Goal: Task Accomplishment & Management: Use online tool/utility

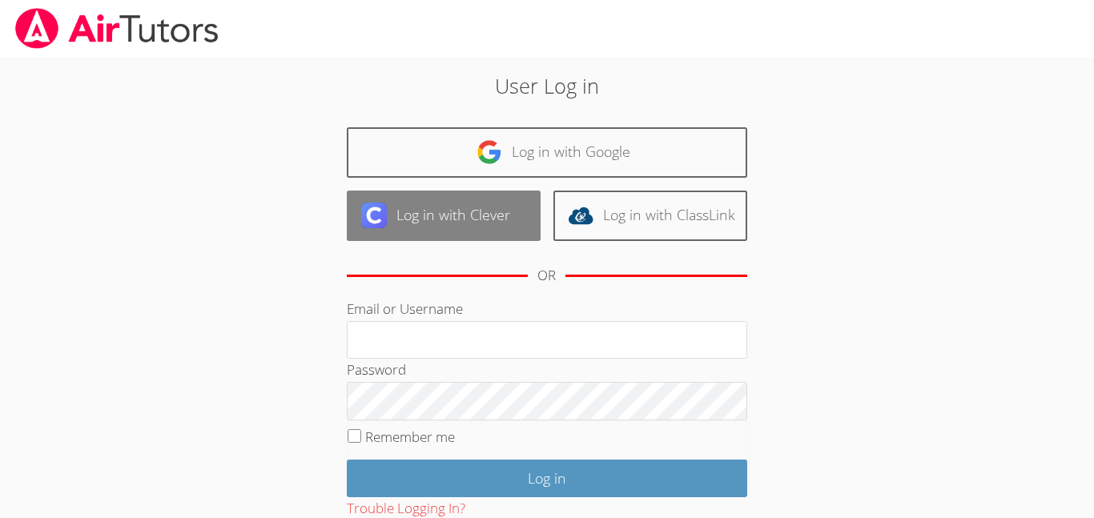
click at [440, 198] on link "Log in with Clever" at bounding box center [444, 216] width 194 height 50
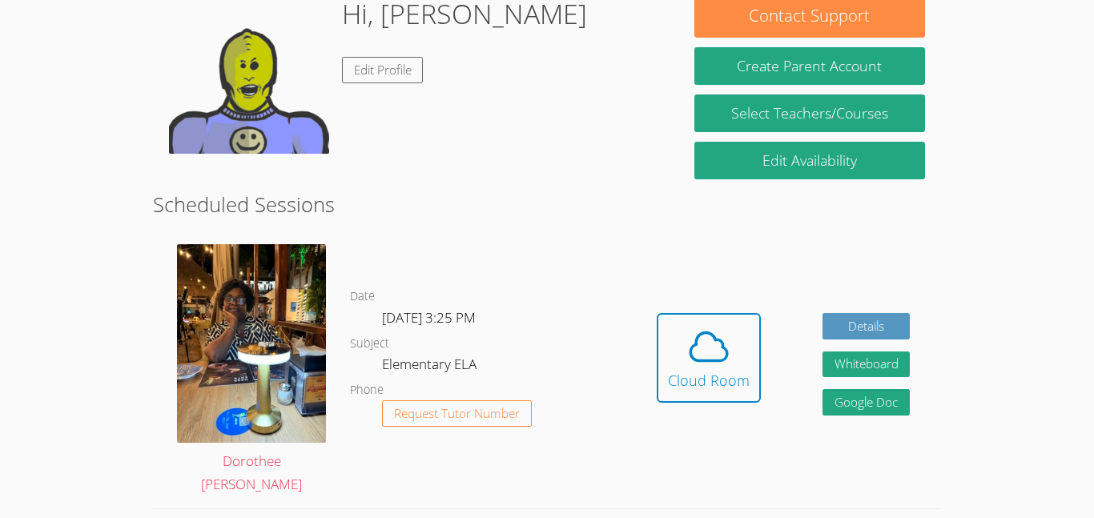
scroll to position [283, 0]
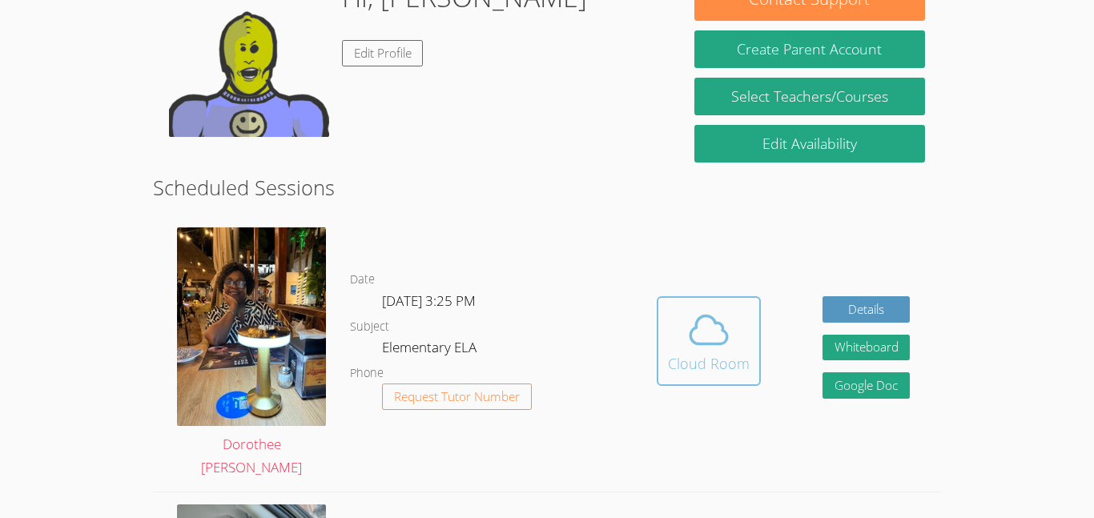
click at [696, 348] on icon at bounding box center [708, 330] width 45 height 45
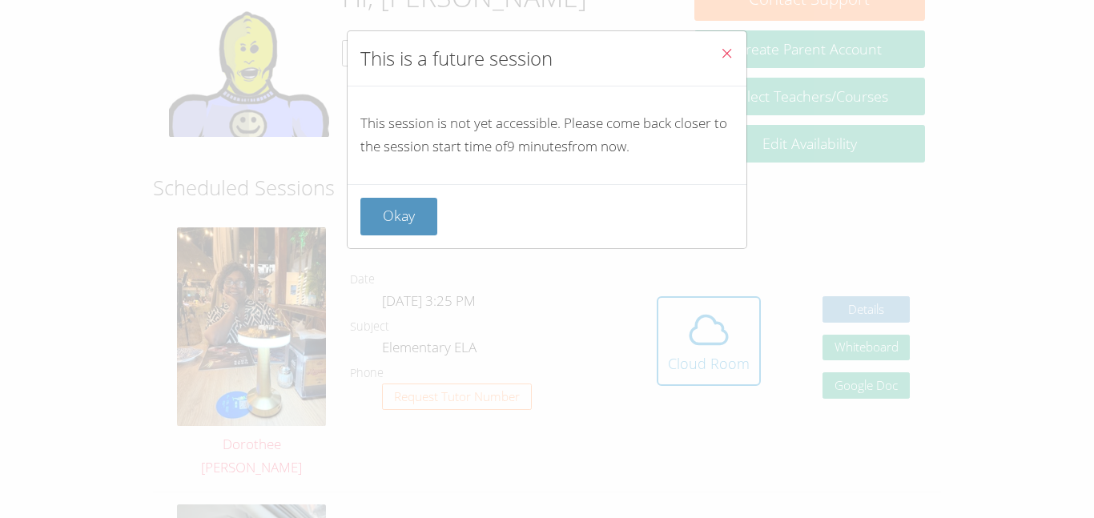
click at [557, 155] on p "This session is not yet accessible. Please come back closer to the session star…" at bounding box center [546, 135] width 373 height 46
click at [404, 211] on button "Okay" at bounding box center [398, 217] width 77 height 38
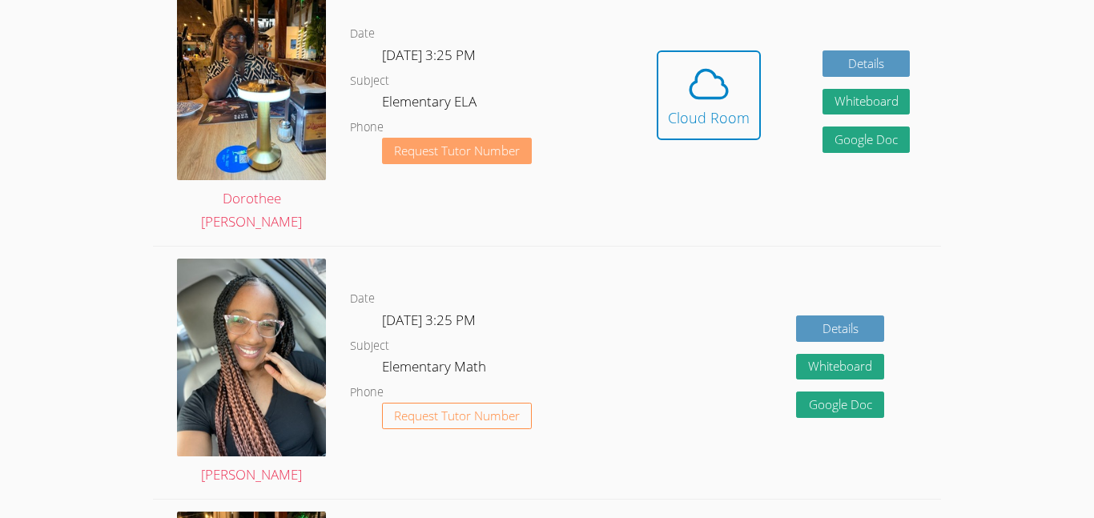
scroll to position [0, 0]
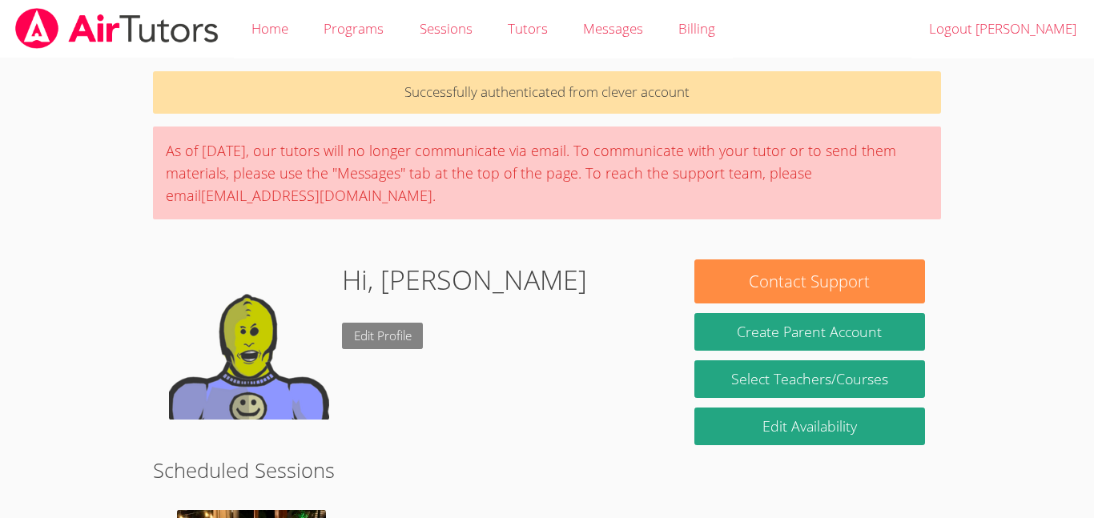
click at [380, 330] on link "Edit Profile" at bounding box center [383, 336] width 82 height 26
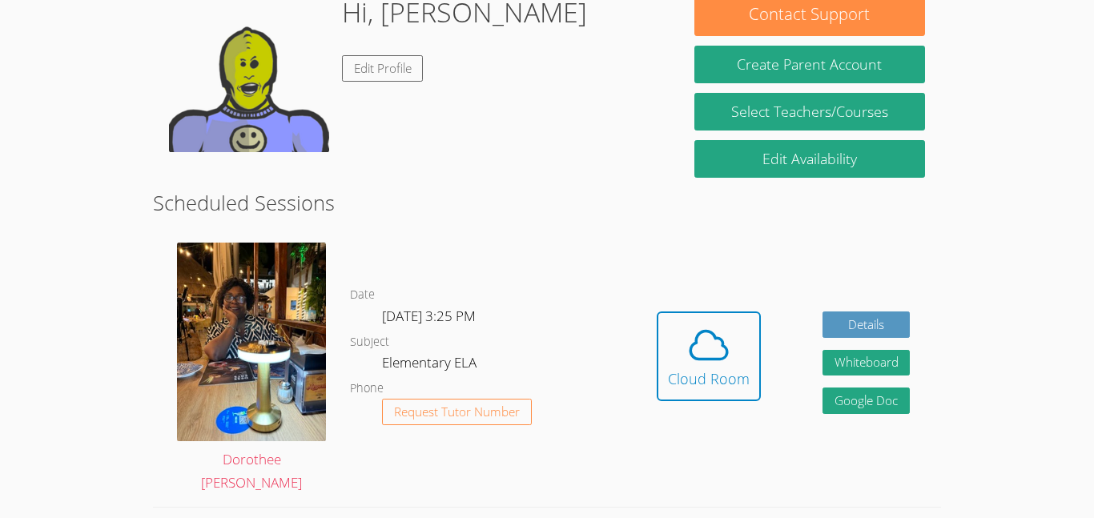
scroll to position [268, 0]
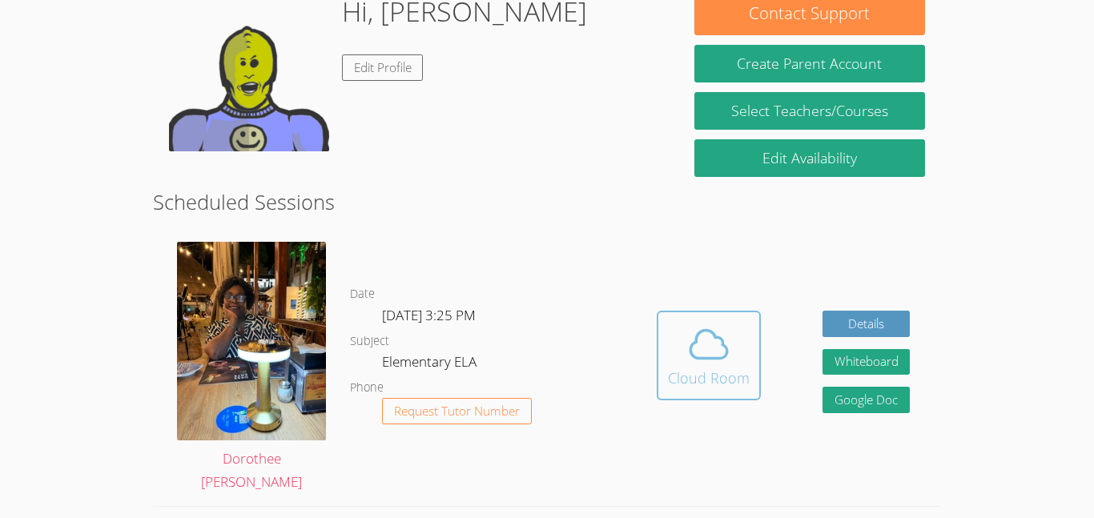
click at [715, 340] on icon at bounding box center [708, 344] width 45 height 45
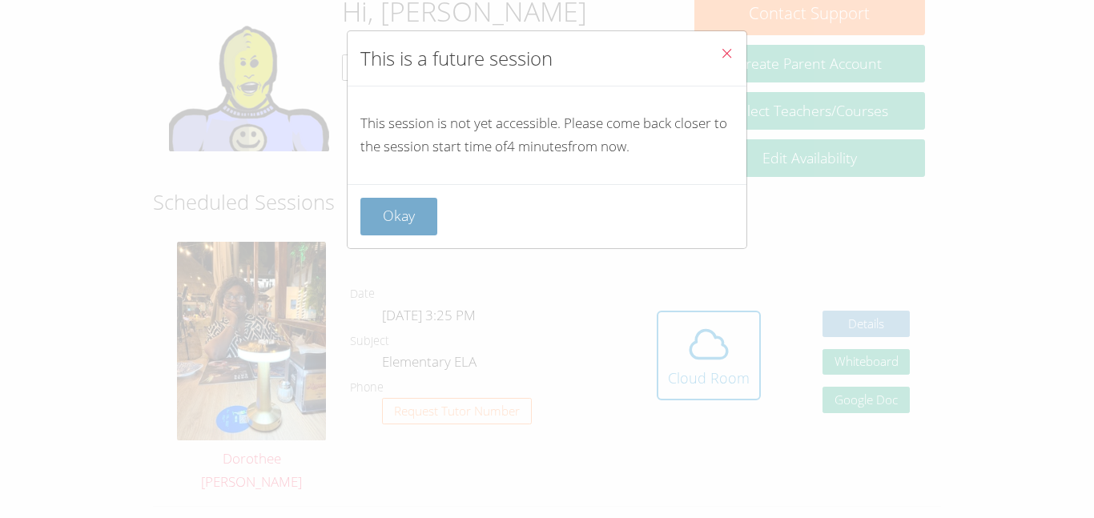
click at [397, 216] on button "Okay" at bounding box center [398, 217] width 77 height 38
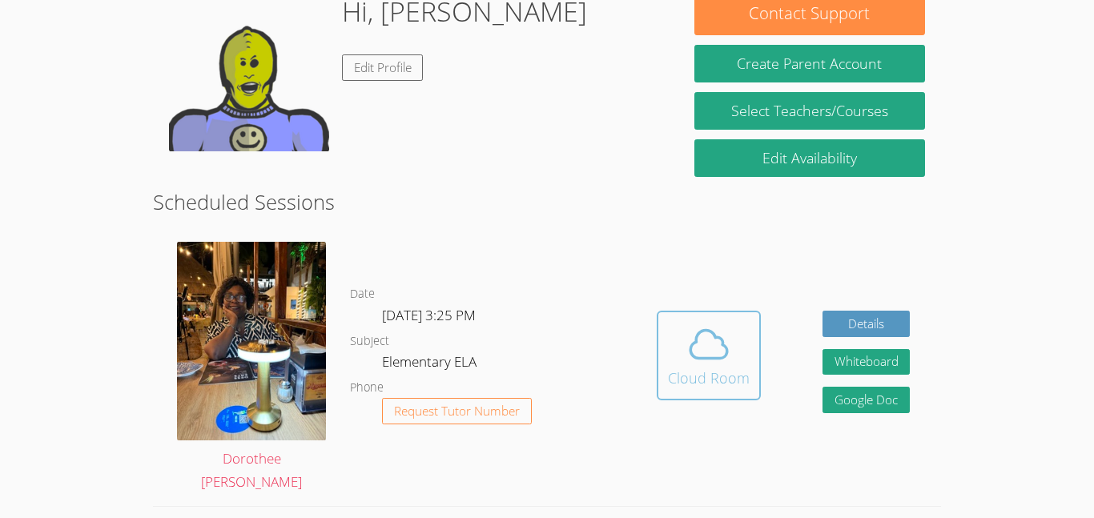
click at [714, 353] on icon at bounding box center [708, 344] width 45 height 45
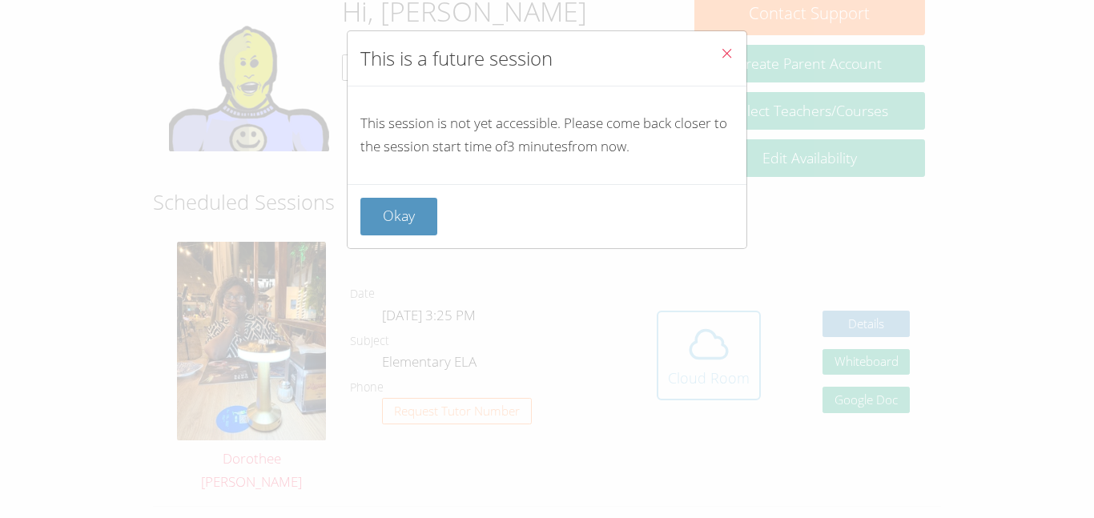
click at [714, 353] on div "This is a future session This session is not yet accessible. Please come back c…" at bounding box center [547, 259] width 1094 height 518
click at [369, 207] on button "Okay" at bounding box center [398, 217] width 77 height 38
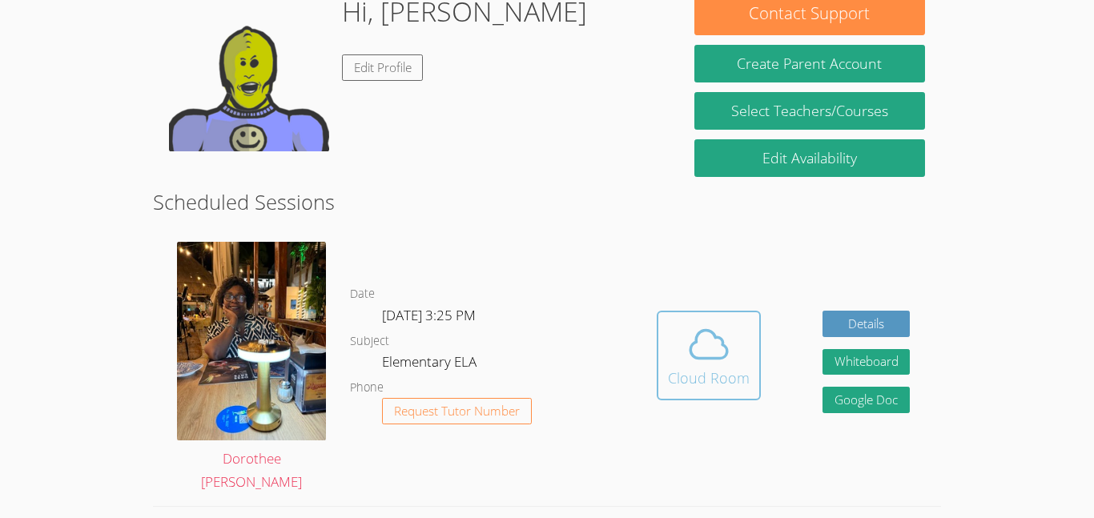
click at [694, 372] on div "Cloud Room" at bounding box center [709, 378] width 82 height 22
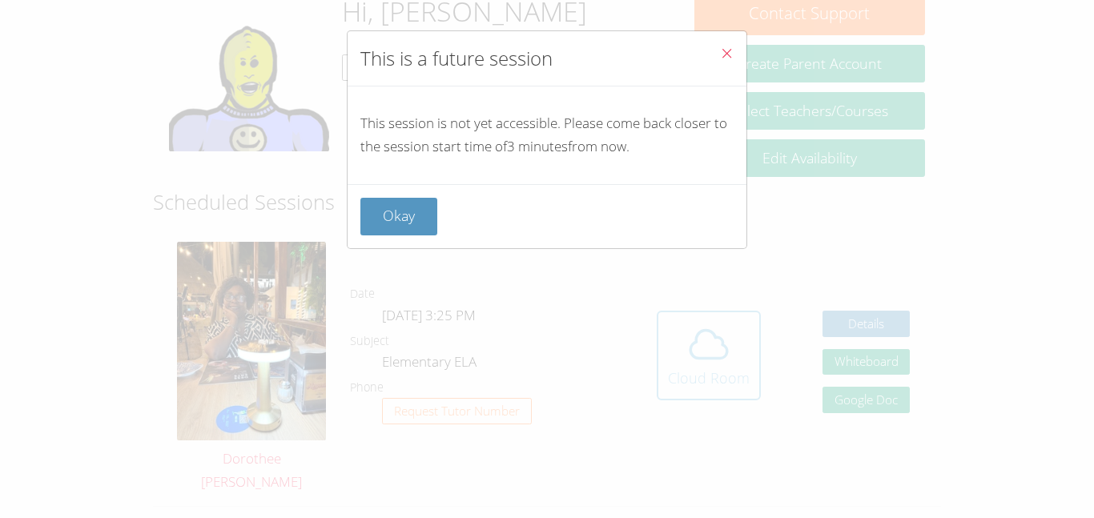
click at [694, 372] on div "This is a future session This session is not yet accessible. Please come back c…" at bounding box center [547, 259] width 1094 height 518
click at [414, 212] on button "Okay" at bounding box center [398, 217] width 77 height 38
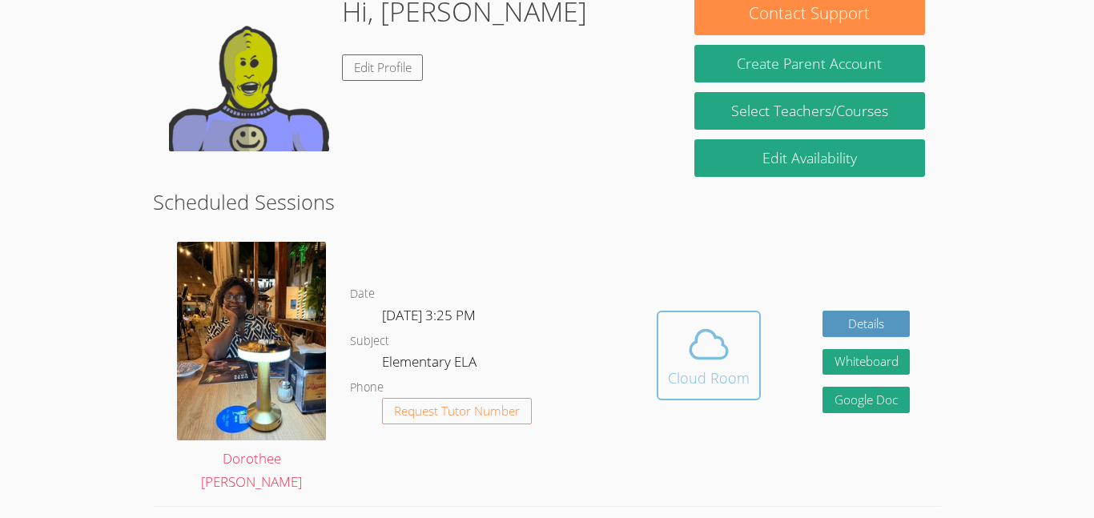
click at [718, 337] on icon at bounding box center [708, 345] width 37 height 28
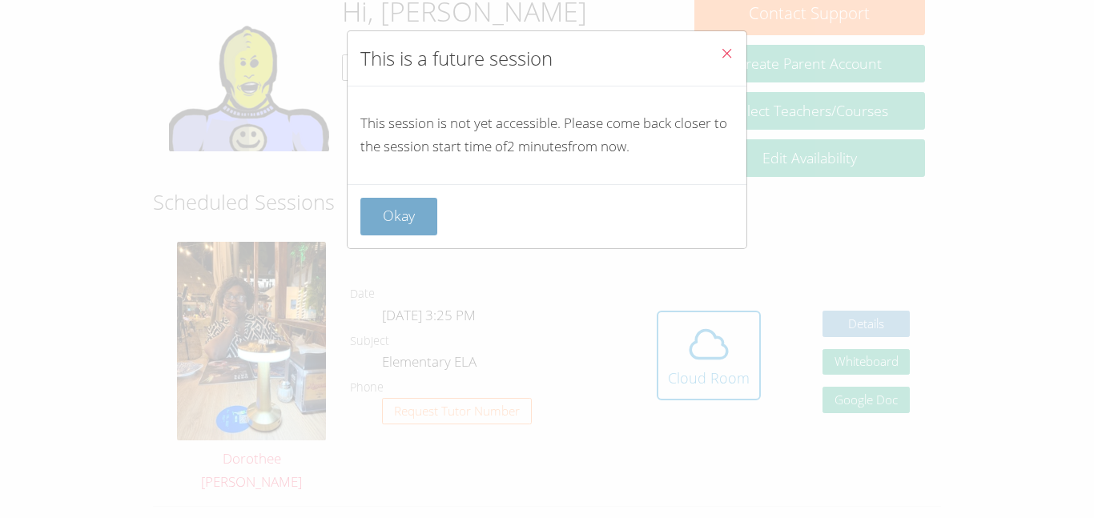
click at [398, 225] on button "Okay" at bounding box center [398, 217] width 77 height 38
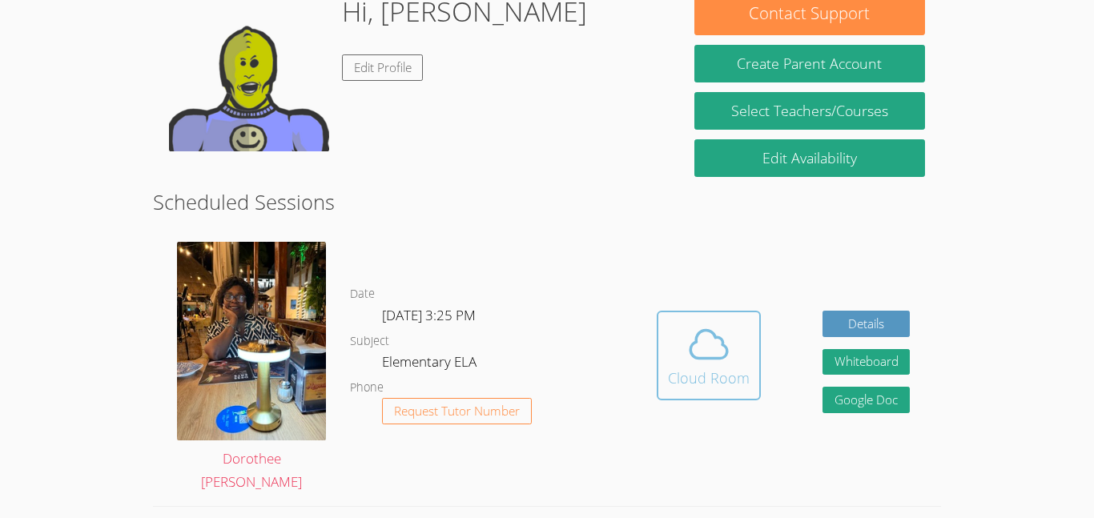
click at [695, 371] on div "Cloud Room" at bounding box center [709, 378] width 82 height 22
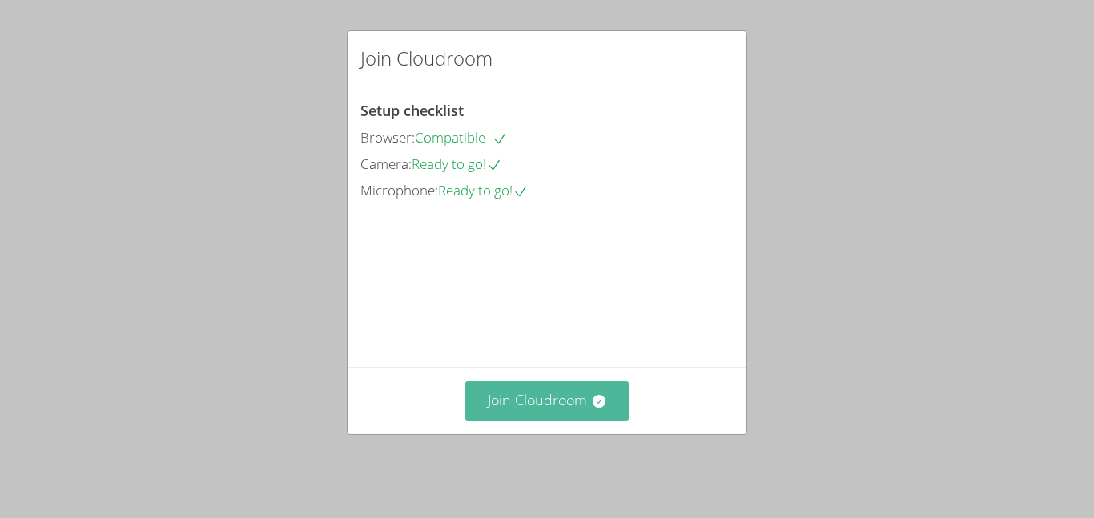
click at [572, 414] on button "Join Cloudroom" at bounding box center [547, 400] width 164 height 39
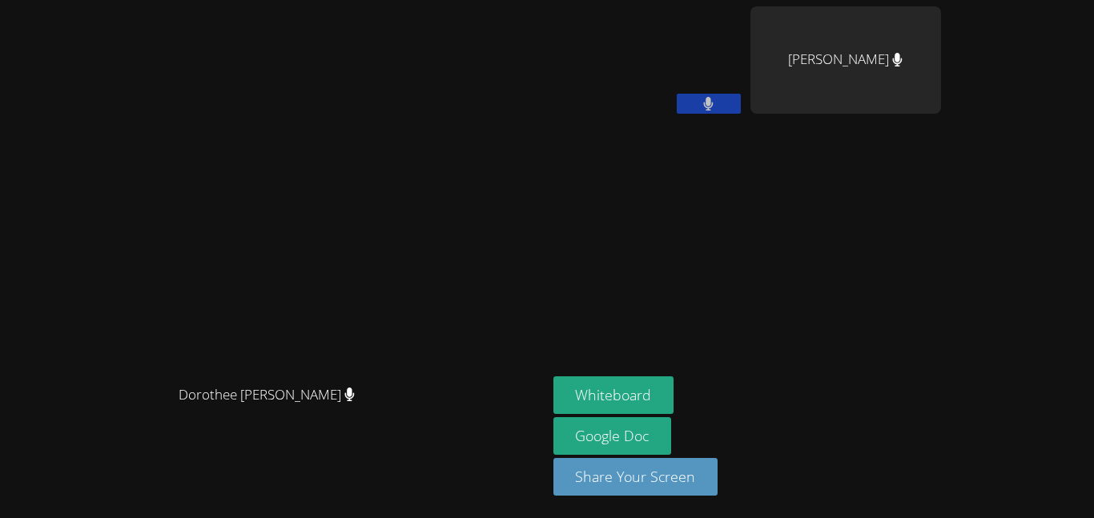
click at [741, 94] on button at bounding box center [709, 104] width 64 height 20
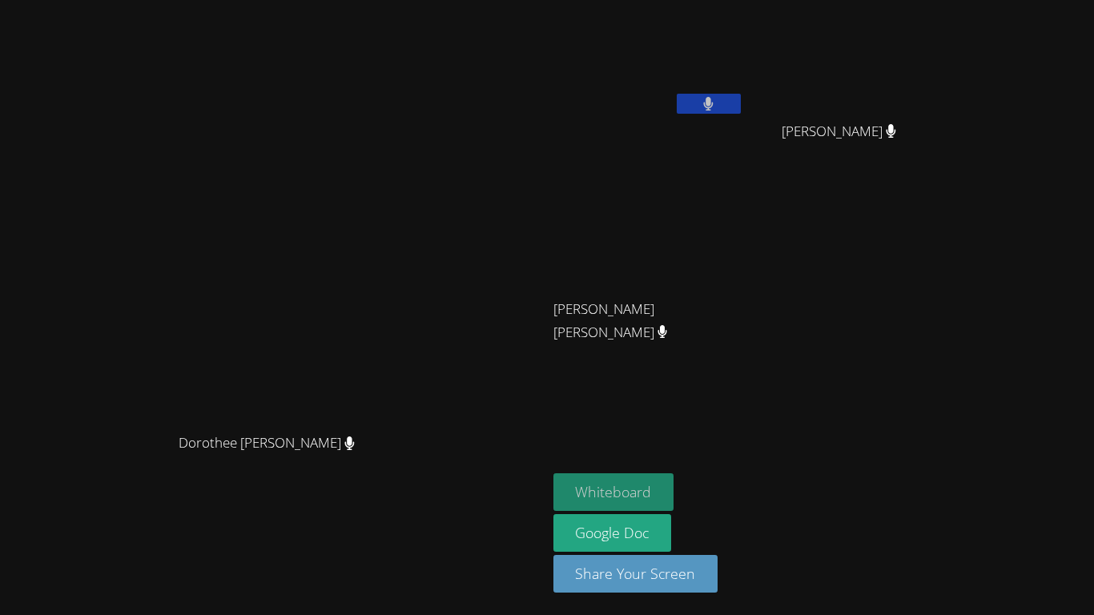
click at [674, 488] on button "Whiteboard" at bounding box center [613, 492] width 121 height 38
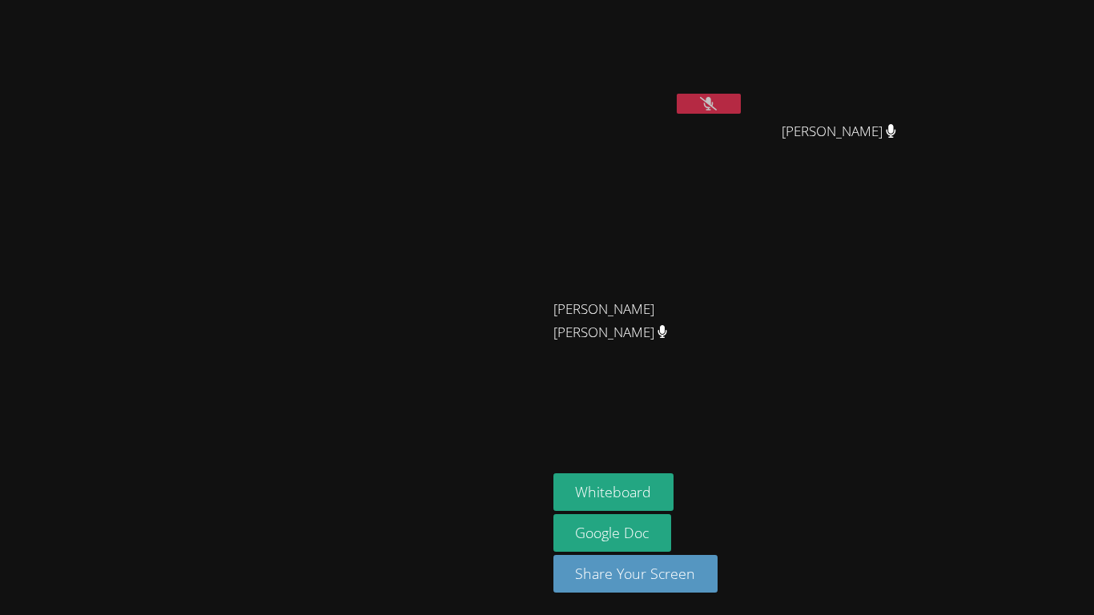
click at [717, 107] on icon at bounding box center [708, 104] width 17 height 14
click at [714, 107] on icon at bounding box center [708, 104] width 10 height 14
click at [896, 138] on icon at bounding box center [891, 131] width 10 height 14
click at [741, 102] on button at bounding box center [709, 104] width 64 height 20
click at [741, 100] on button at bounding box center [709, 104] width 64 height 20
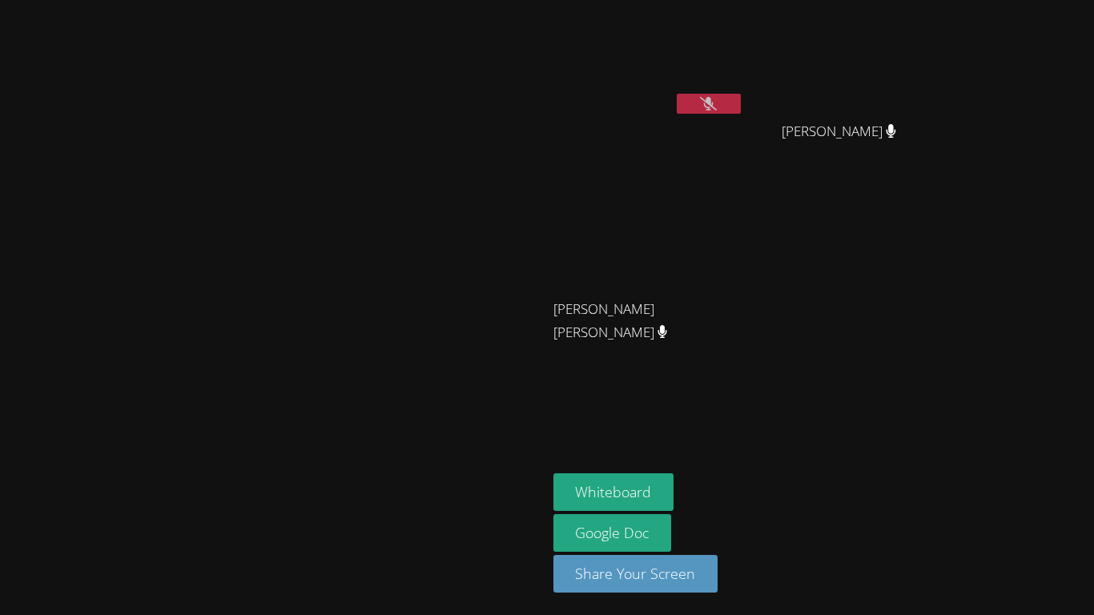
click at [741, 98] on button at bounding box center [709, 104] width 64 height 20
click at [741, 100] on button at bounding box center [709, 104] width 64 height 20
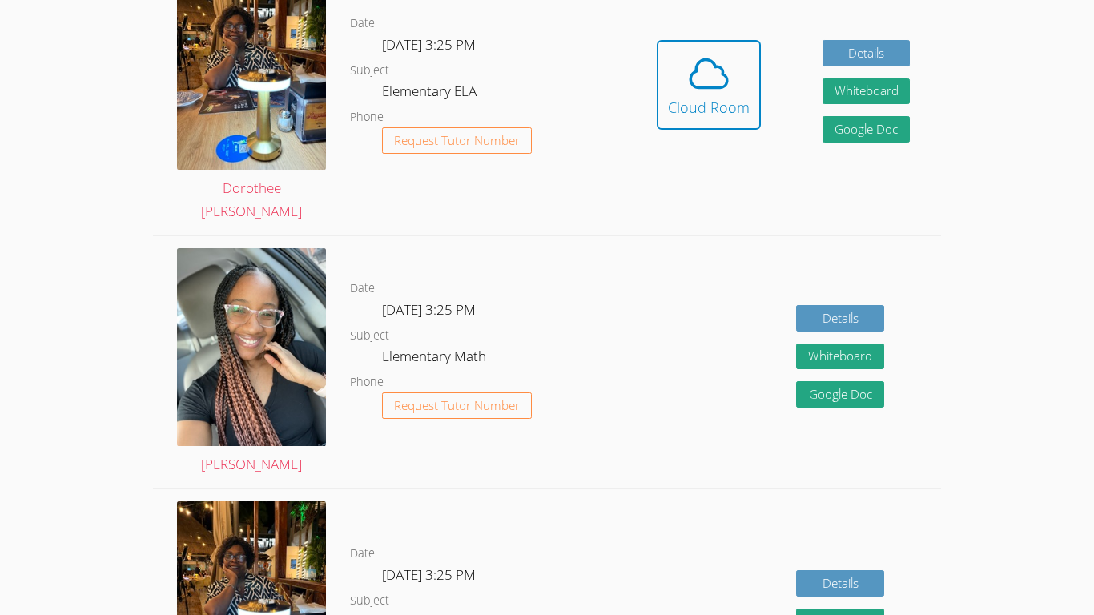
scroll to position [528, 0]
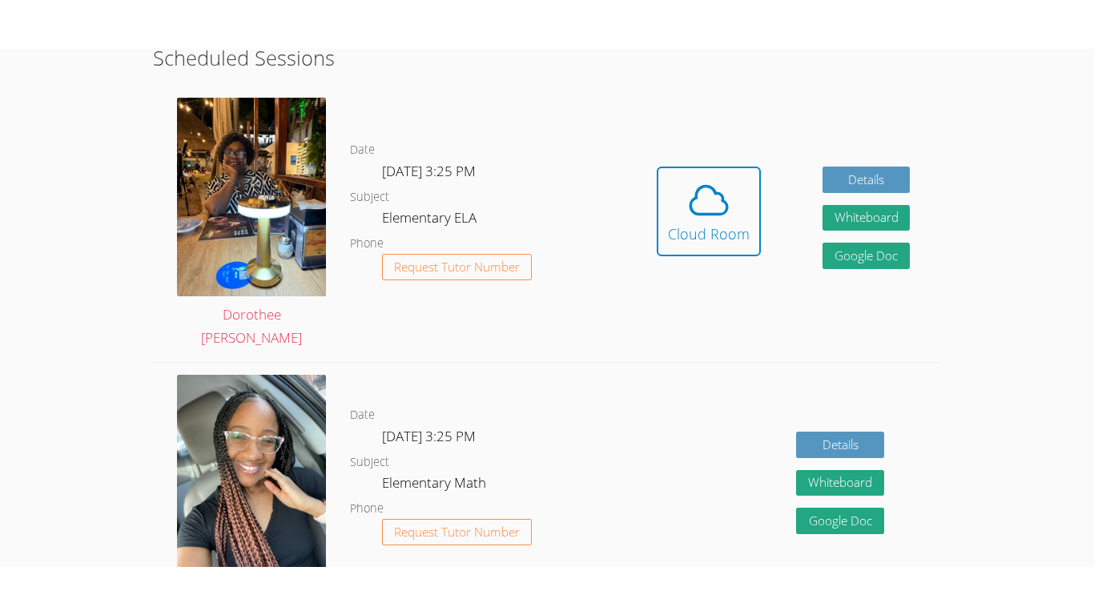
scroll to position [488, 0]
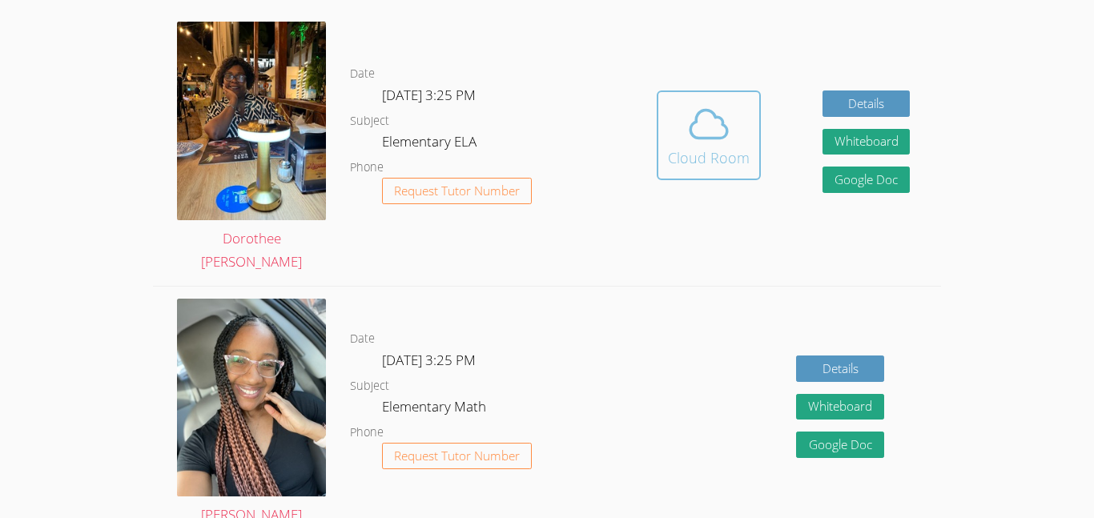
click at [745, 115] on span at bounding box center [709, 124] width 82 height 45
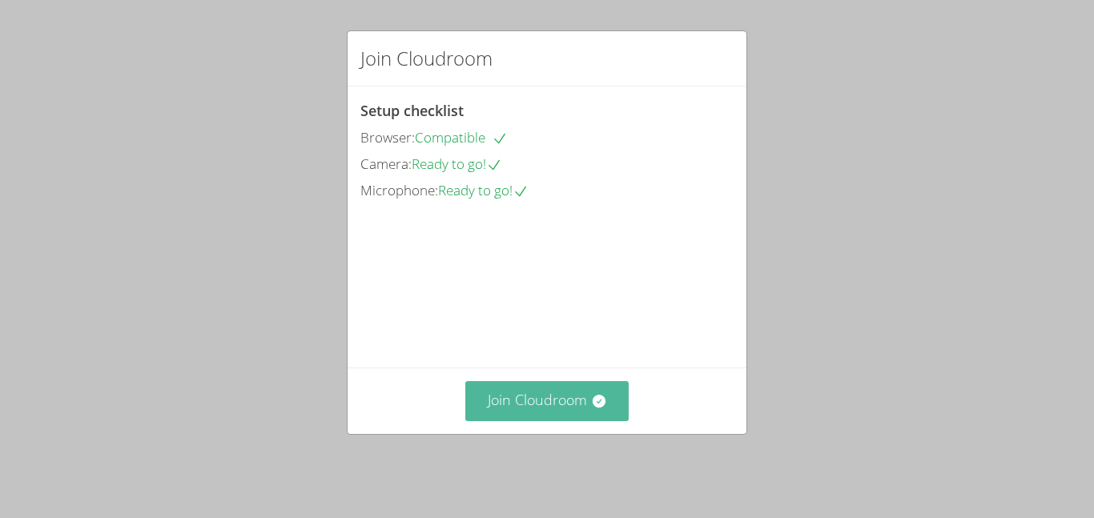
click at [517, 420] on button "Join Cloudroom" at bounding box center [547, 400] width 164 height 39
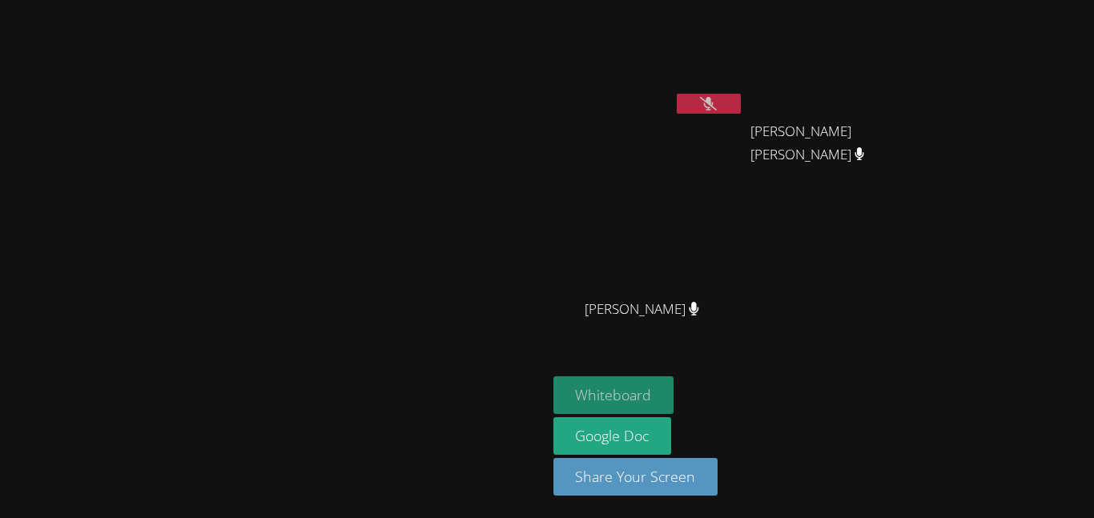
click at [674, 396] on button "Whiteboard" at bounding box center [613, 395] width 121 height 38
click at [717, 97] on icon at bounding box center [708, 104] width 17 height 14
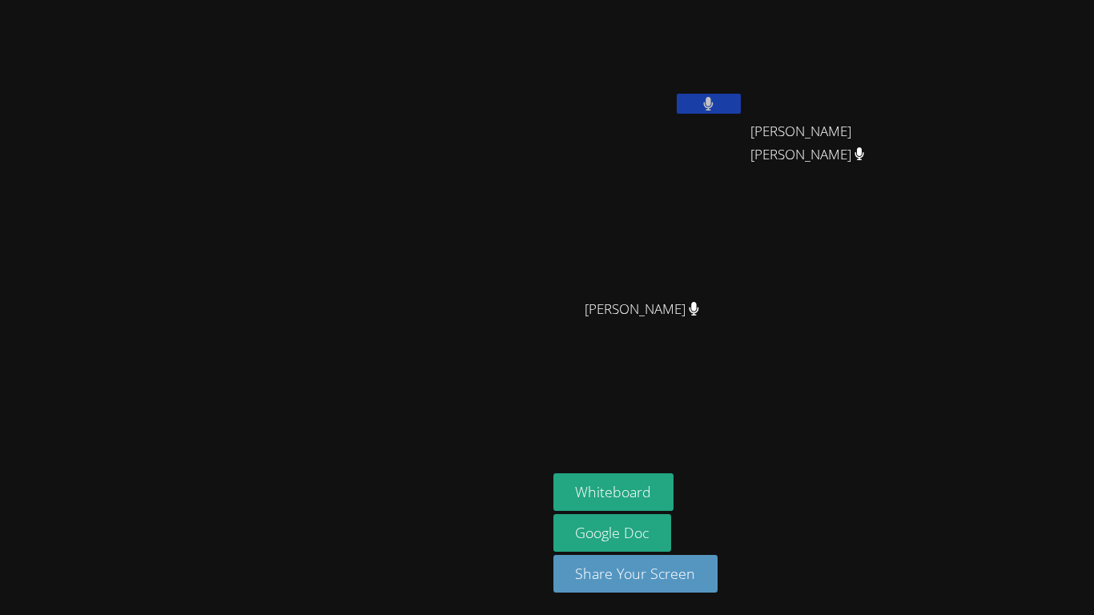
click at [741, 104] on button at bounding box center [709, 104] width 64 height 20
click at [741, 95] on button at bounding box center [709, 104] width 64 height 20
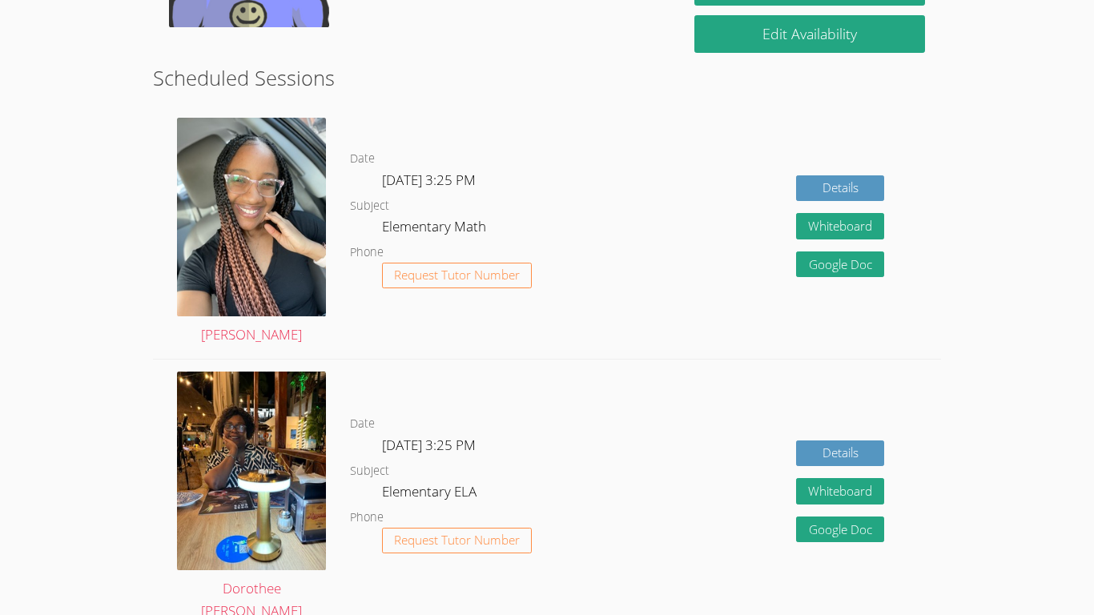
scroll to position [334, 0]
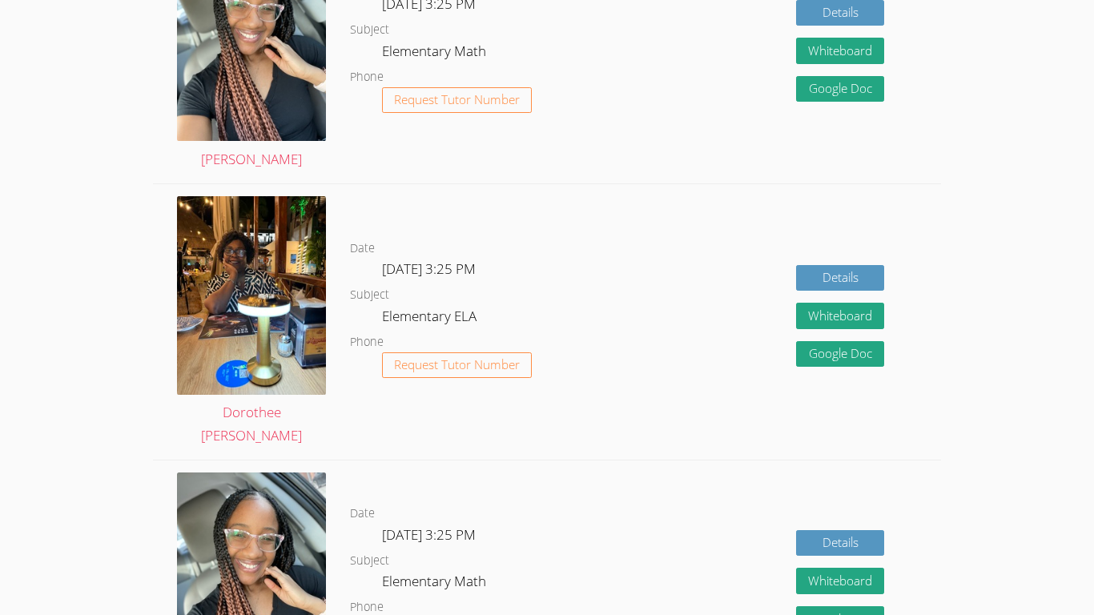
scroll to position [2793, 0]
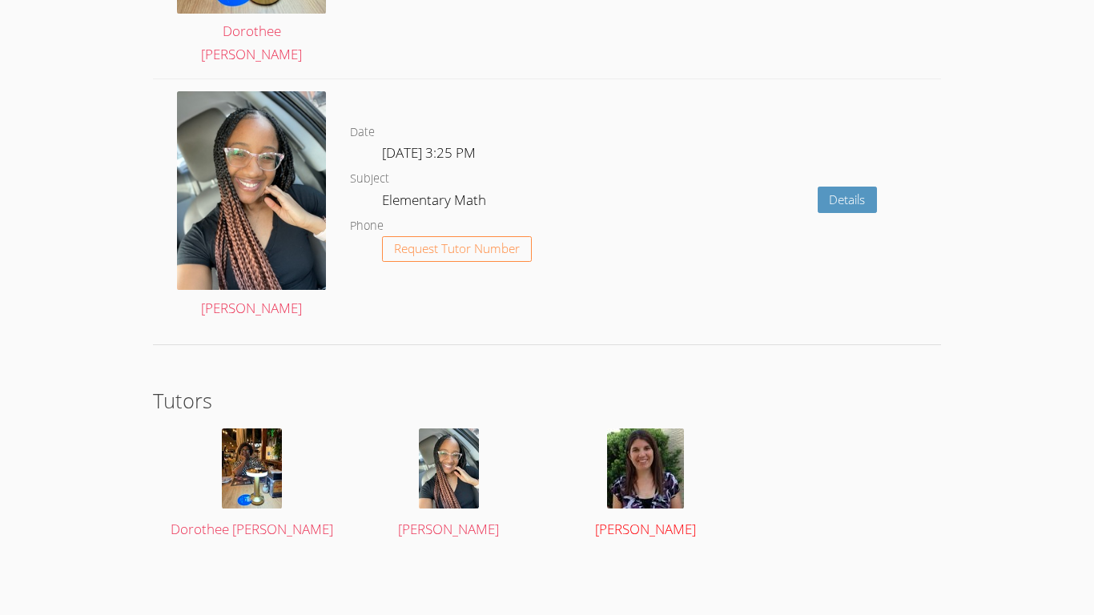
click at [642, 452] on img at bounding box center [645, 468] width 77 height 80
